Goal: Use online tool/utility

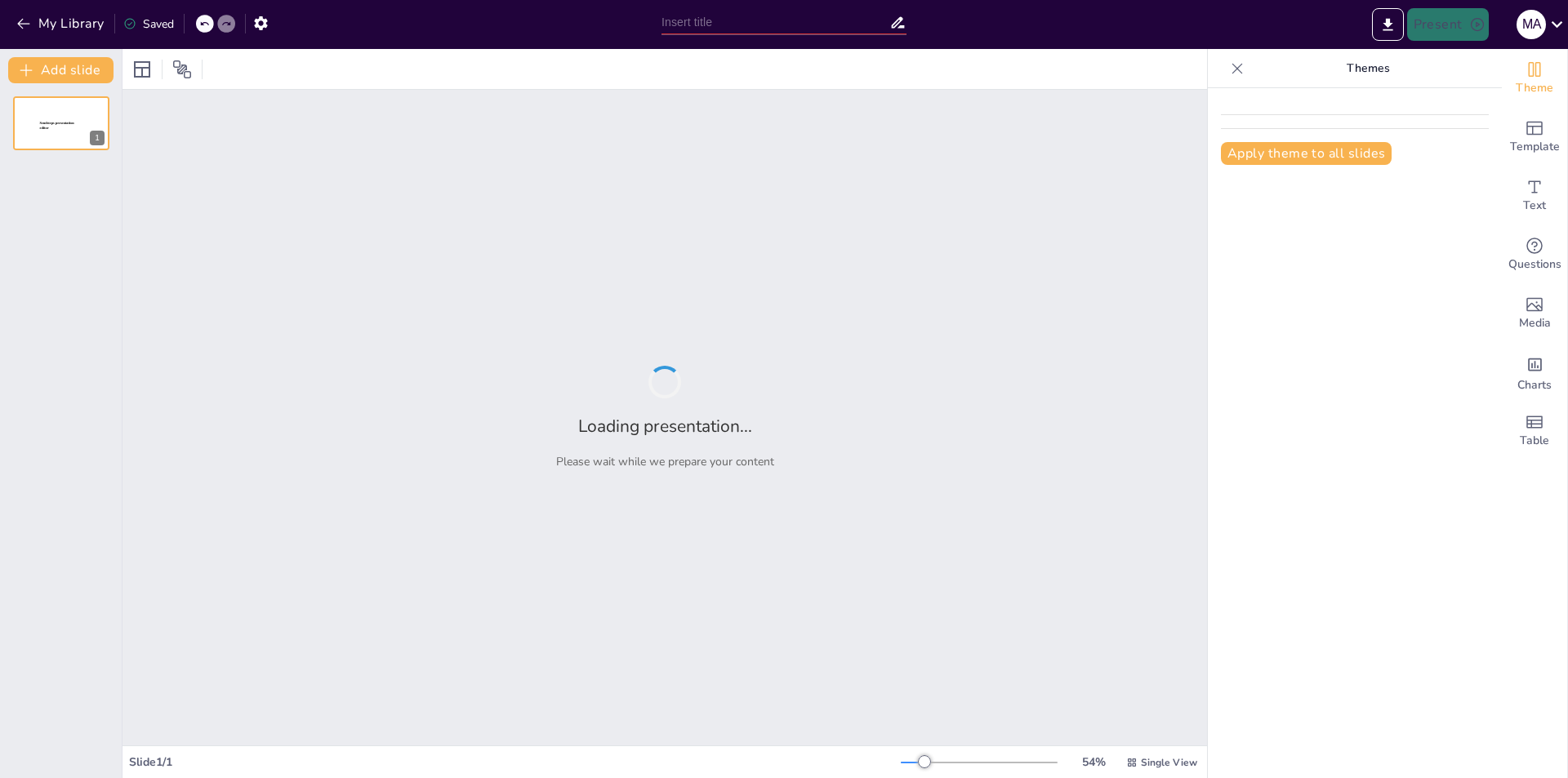
type input "Imported Perfil Resistencia Mayo a Junio 2025 (1).pptx"
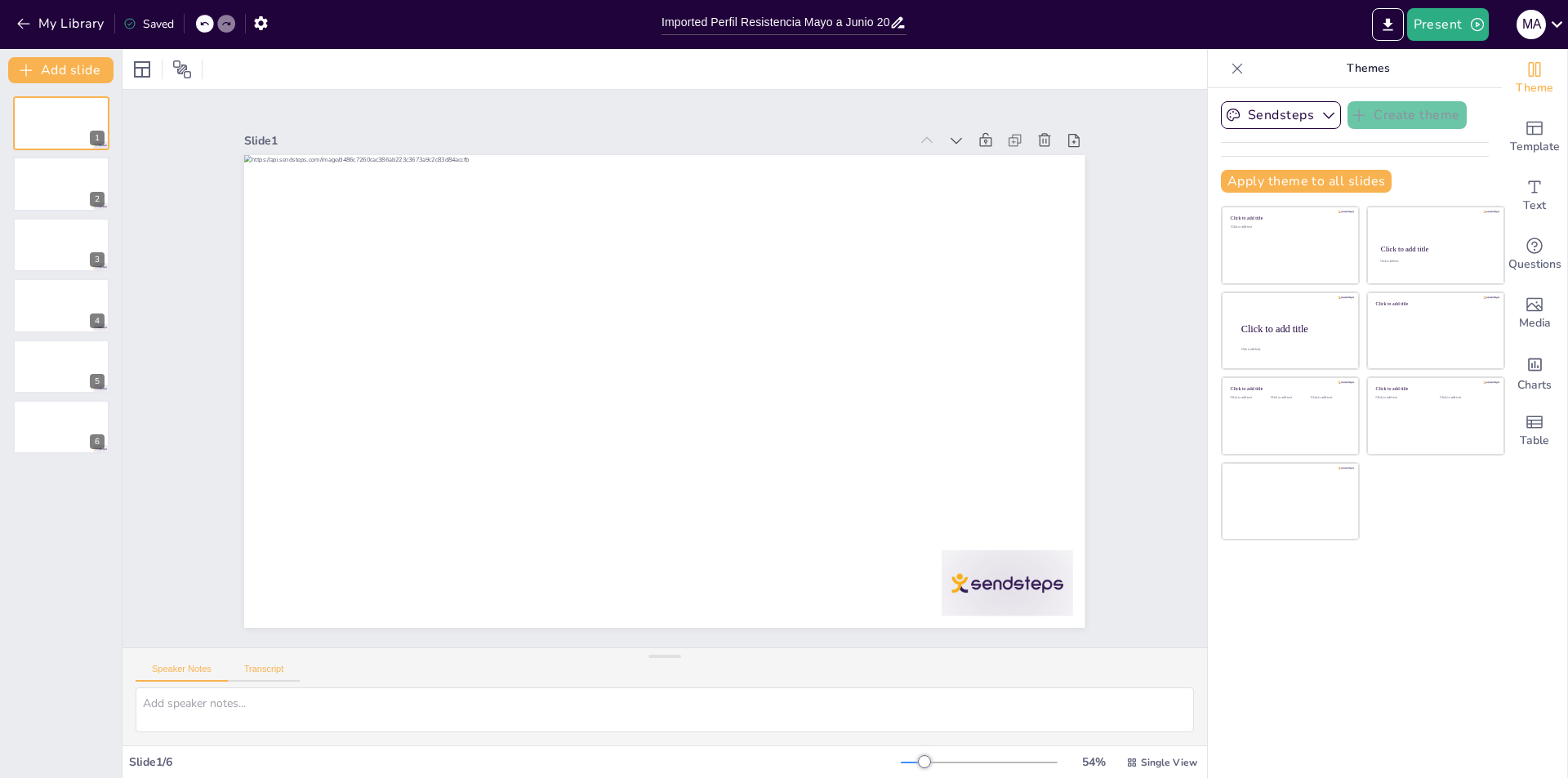
click at [275, 669] on button "Transcript" at bounding box center [264, 673] width 73 height 18
click at [1130, 673] on button "Google US English (en-US)" at bounding box center [1073, 671] width 163 height 26
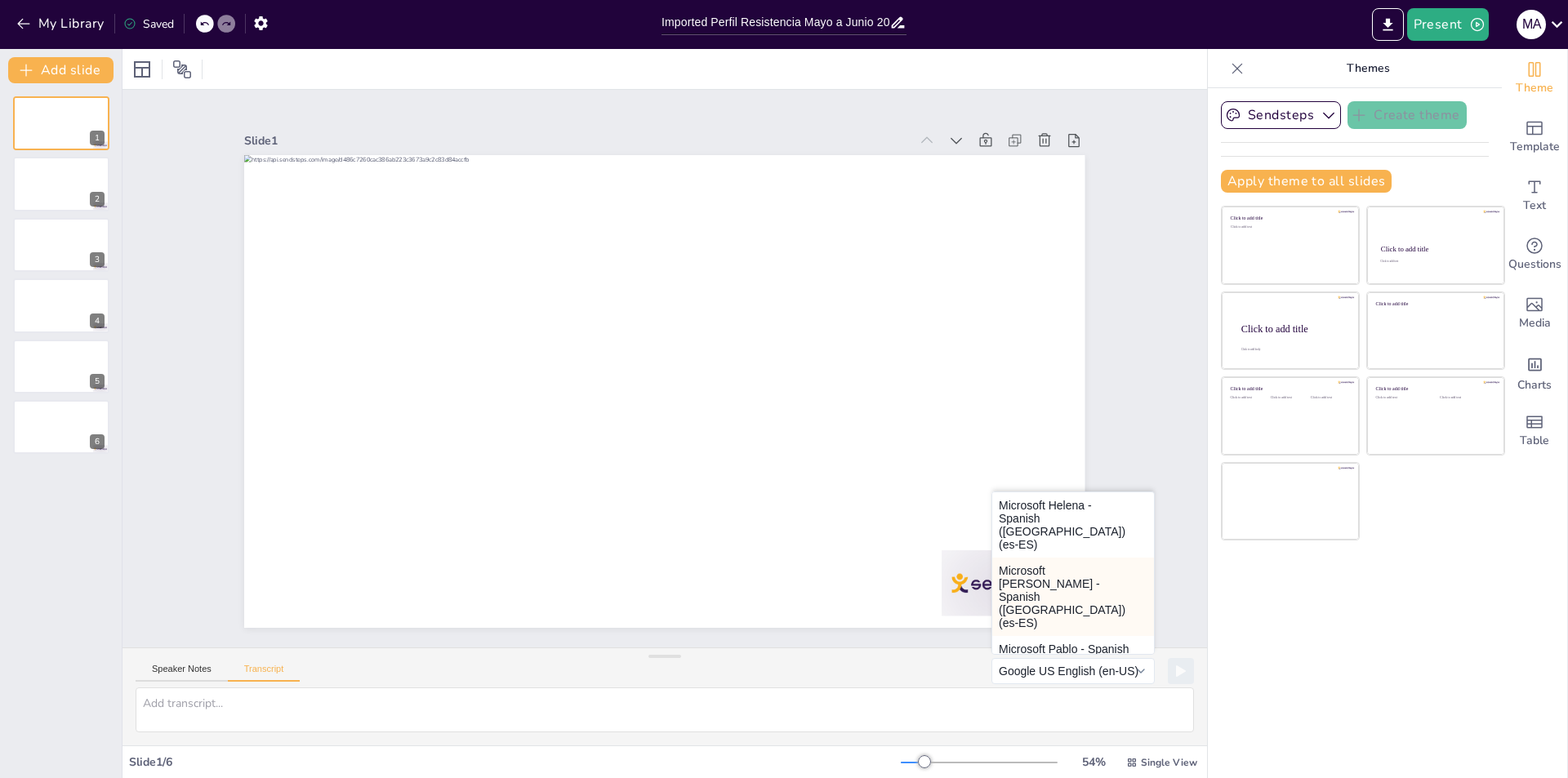
click at [1041, 569] on button "Microsoft [PERSON_NAME] - Spanish ([GEOGRAPHIC_DATA]) (es-ES)" at bounding box center [1073, 597] width 162 height 78
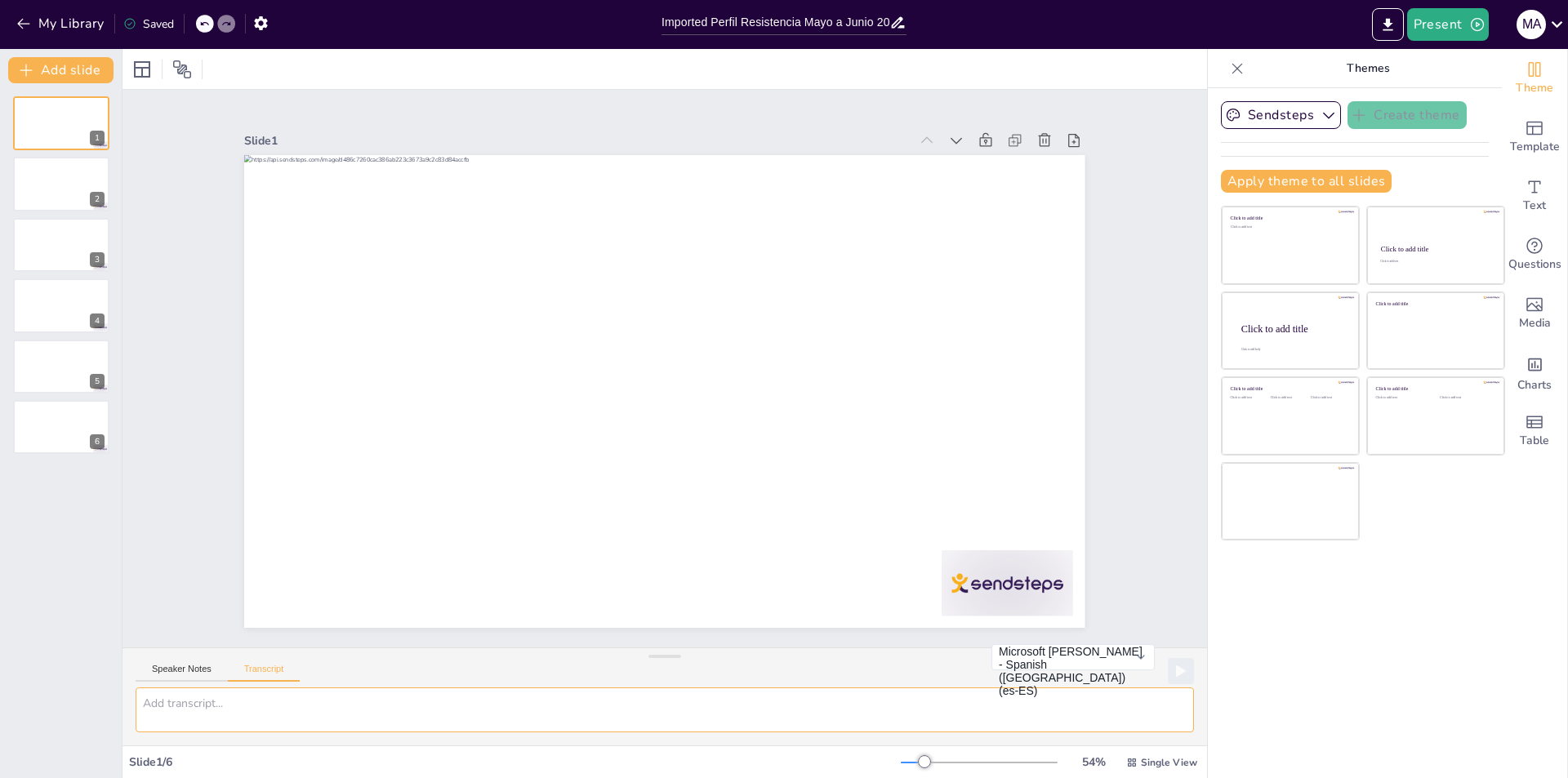
click at [307, 710] on textarea at bounding box center [664, 710] width 1059 height 45
type textarea "trascripcion o analisis de datos"
click at [1176, 673] on icon at bounding box center [1180, 671] width 10 height 12
click at [1149, 673] on rect at bounding box center [1151, 671] width 4 height 12
click at [1168, 658] on button at bounding box center [1180, 671] width 26 height 26
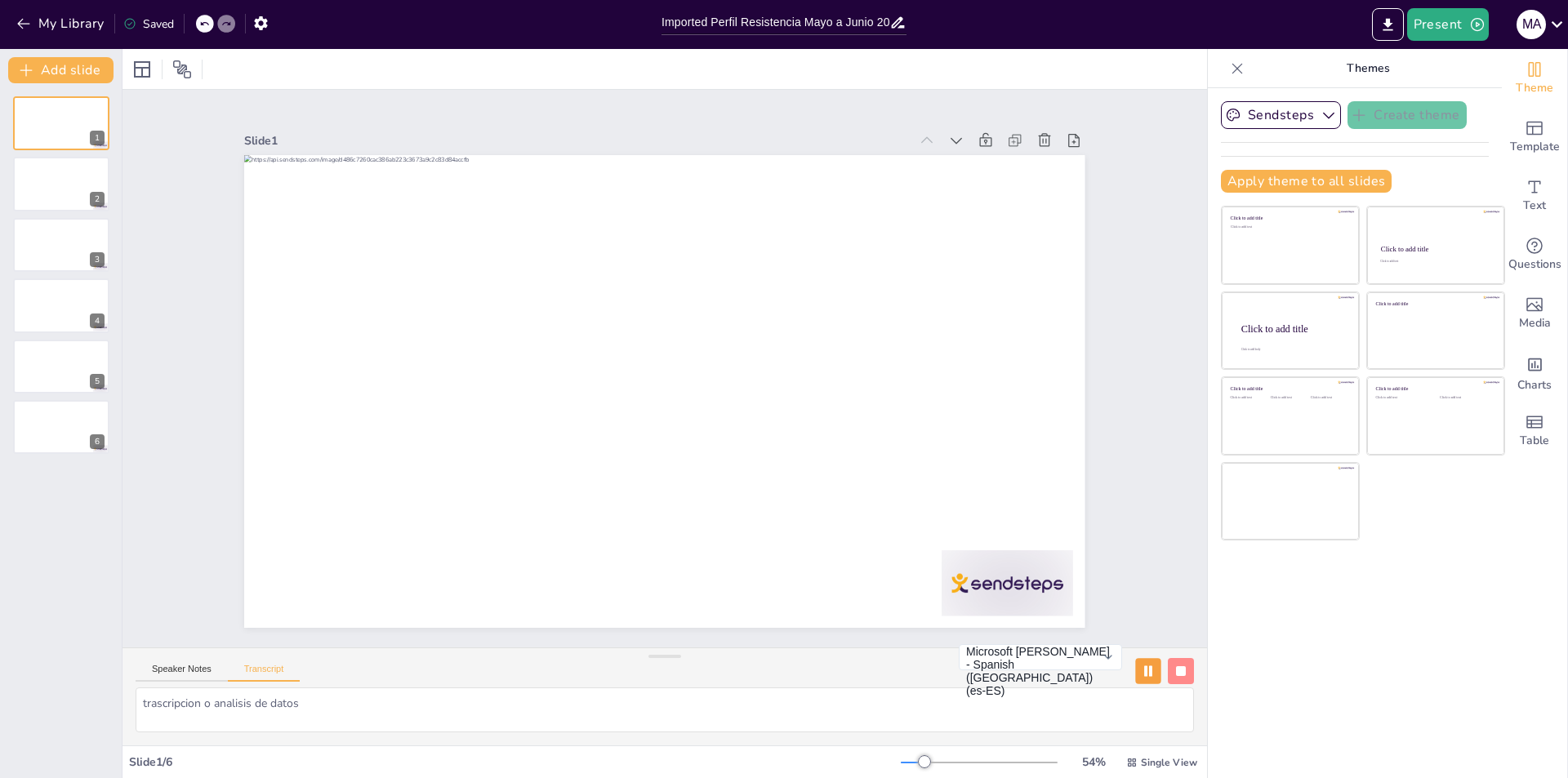
click at [1135, 658] on button at bounding box center [1147, 671] width 26 height 26
